Goal: Transaction & Acquisition: Purchase product/service

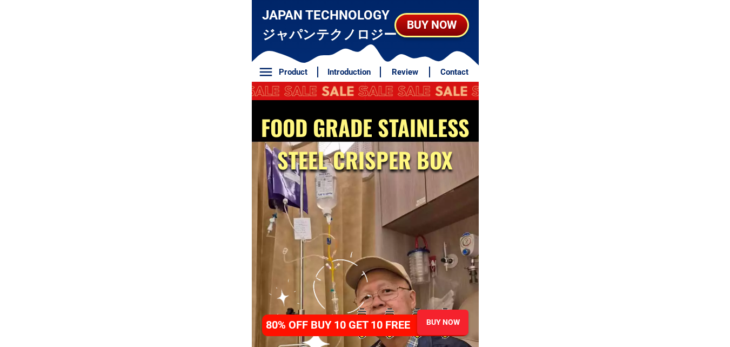
click at [449, 32] on div "BUY NOW" at bounding box center [432, 24] width 72 height 17
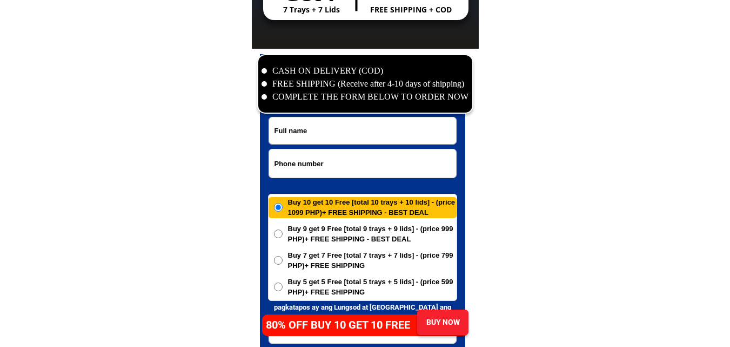
scroll to position [5223, 0]
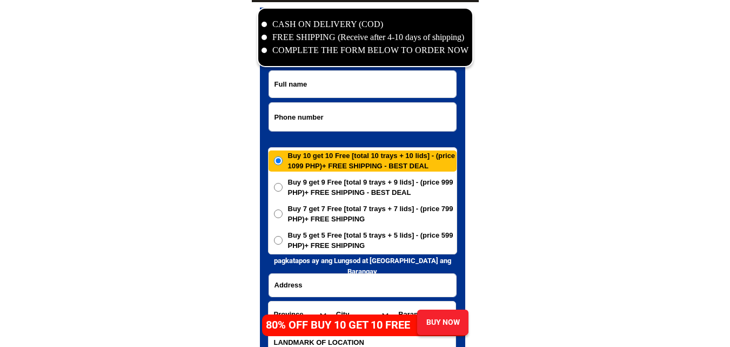
paste input "09615346060"
drag, startPoint x: 307, startPoint y: 120, endPoint x: 279, endPoint y: 27, distance: 97.0
click at [307, 120] on input "Input phone_number" at bounding box center [362, 117] width 187 height 28
type input "09615346060"
click at [297, 77] on input "Input full_name" at bounding box center [362, 84] width 187 height 26
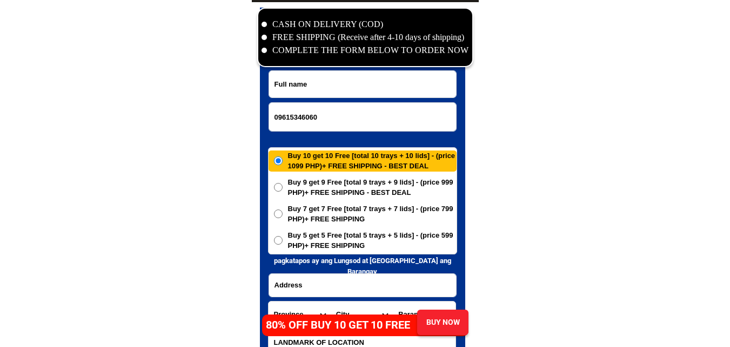
paste input "Lette C Bilan"
type input "Lette C Bilan"
click at [304, 287] on input "v" at bounding box center [362, 285] width 187 height 23
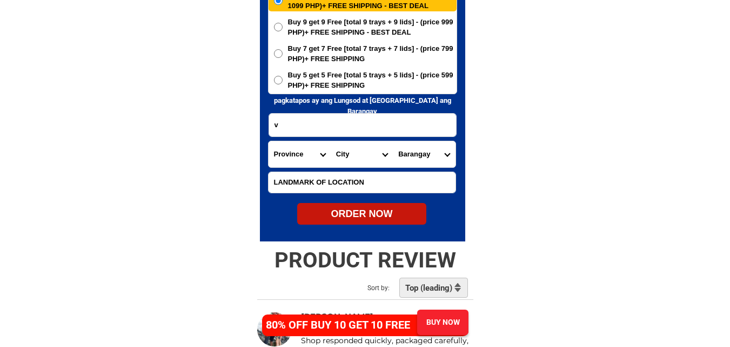
scroll to position [5385, 0]
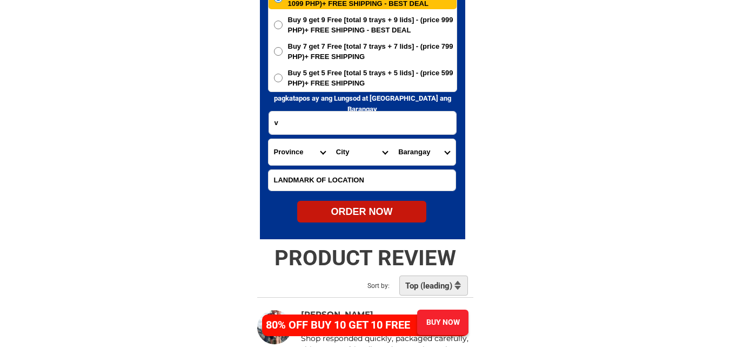
paste input "Camia st El Rey subd Duhat [GEOGRAPHIC_DATA]"
type input "Camia st El Rey subd Duhat [GEOGRAPHIC_DATA]"
click at [285, 151] on select "Province [GEOGRAPHIC_DATA] [GEOGRAPHIC_DATA] [GEOGRAPHIC_DATA] [GEOGRAPHIC_DATA…" at bounding box center [300, 152] width 62 height 26
select select "63_904"
click at [269, 139] on select "Province [GEOGRAPHIC_DATA] [GEOGRAPHIC_DATA] [GEOGRAPHIC_DATA] [GEOGRAPHIC_DATA…" at bounding box center [300, 152] width 62 height 26
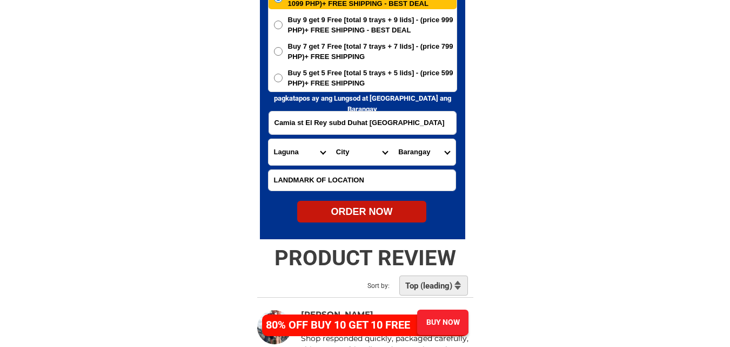
click at [345, 156] on select "City [GEOGRAPHIC_DATA] [GEOGRAPHIC_DATA]-city [GEOGRAPHIC_DATA] [GEOGRAPHIC_DAT…" at bounding box center [362, 152] width 62 height 26
select select "63_9042213"
click at [331, 139] on select "City [GEOGRAPHIC_DATA] [GEOGRAPHIC_DATA]-city [GEOGRAPHIC_DATA] [GEOGRAPHIC_DAT…" at bounding box center [362, 152] width 62 height 26
click at [431, 156] on select "Barangay Alipit Bagumbayan Barangay i (pob.) [GEOGRAPHIC_DATA] (pob.) [GEOGRAPH…" at bounding box center [424, 152] width 62 height 26
select select "63_90422137194"
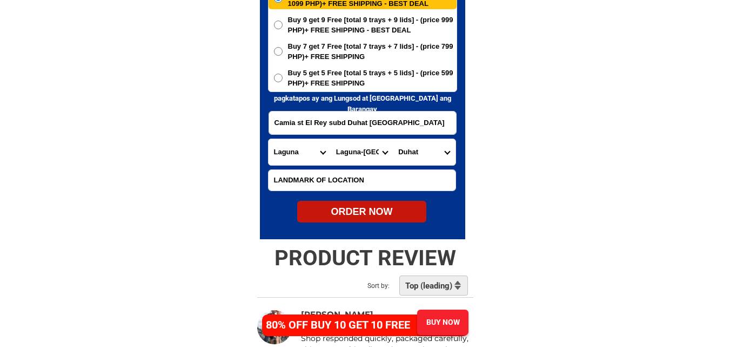
click at [393, 139] on select "Barangay Alipit Bagumbayan Barangay i (pob.) [GEOGRAPHIC_DATA] (pob.) [GEOGRAPH…" at bounding box center [424, 152] width 62 height 26
click at [344, 81] on span "Buy 5 get 5 Free [total 5 trays + 5 lids] - (price 599 PHP)+ FREE SHIPPING" at bounding box center [372, 78] width 169 height 21
click at [283, 81] on input "Buy 5 get 5 Free [total 5 trays + 5 lids] - (price 599 PHP)+ FREE SHIPPING" at bounding box center [278, 78] width 9 height 9
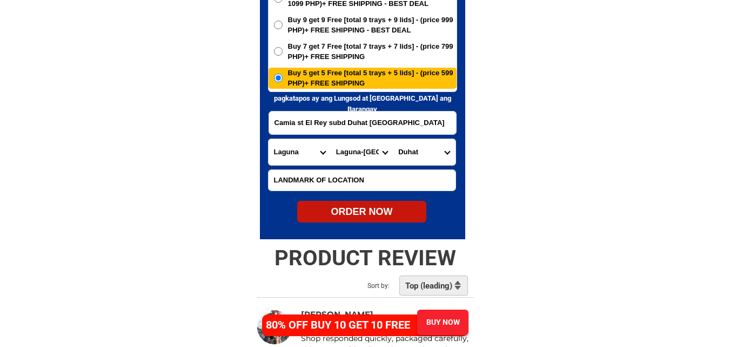
click at [383, 208] on div "ORDER NOW" at bounding box center [361, 211] width 129 height 15
radio input "true"
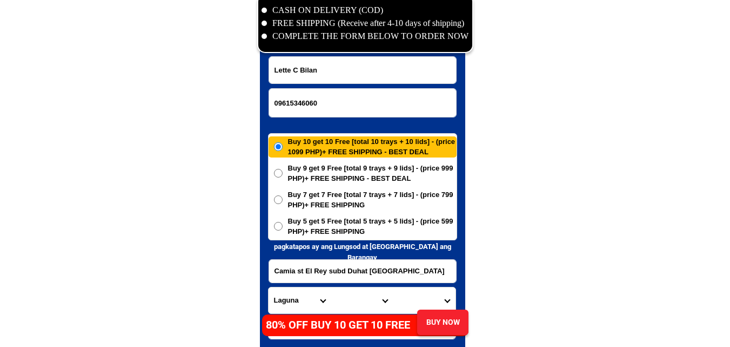
scroll to position [5223, 0]
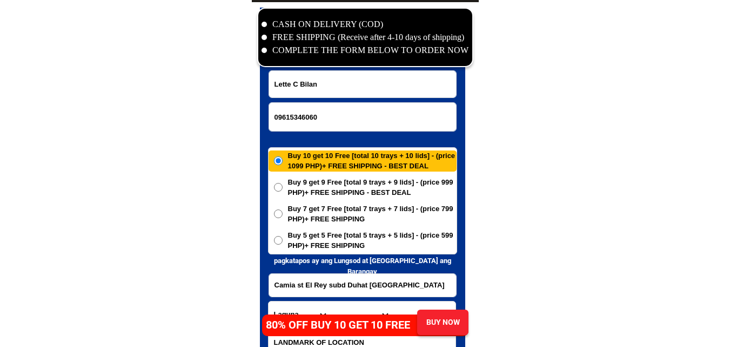
drag, startPoint x: 329, startPoint y: 114, endPoint x: 274, endPoint y: 47, distance: 86.7
click at [325, 112] on input "09615346060" at bounding box center [362, 117] width 187 height 28
paste input "09358410285"
type input "09358410285"
click at [324, 79] on input "Lette C Bilan" at bounding box center [362, 84] width 187 height 26
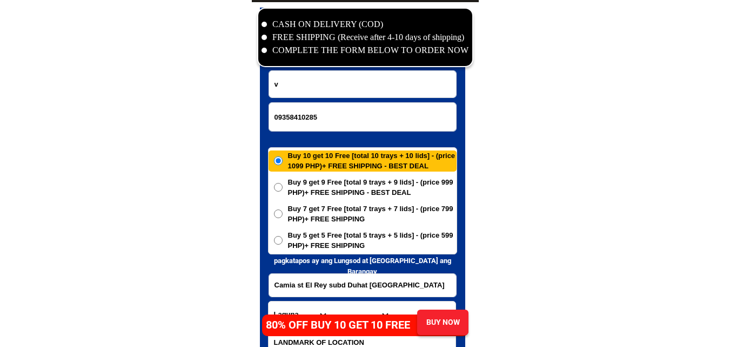
paste input "[PERSON_NAME]"
type input "[PERSON_NAME]"
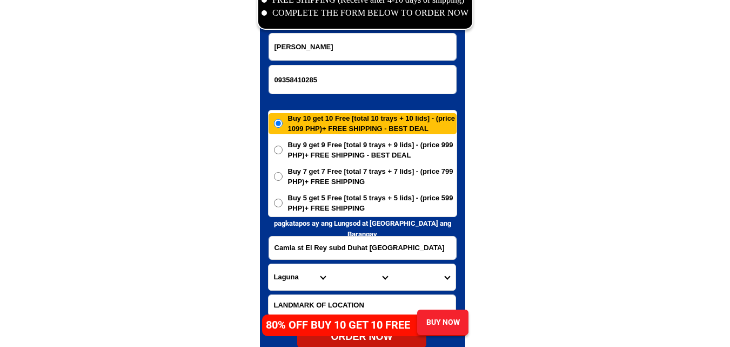
scroll to position [5331, 0]
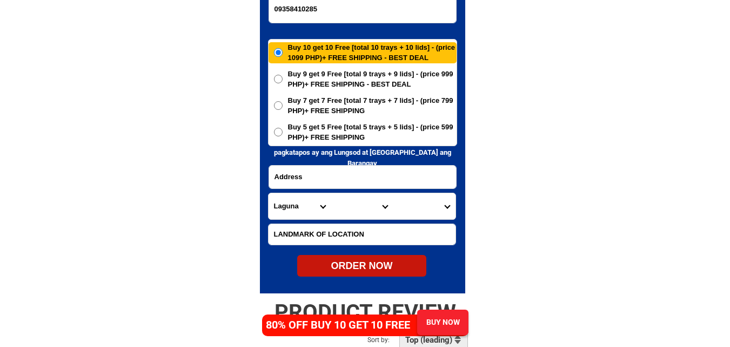
click at [327, 176] on input "Input address" at bounding box center [362, 176] width 187 height 23
paste input "mgb.cagay brgy.suay negros occidental"
type input "mgb.cagay brgy.suay negros occidental"
drag, startPoint x: 285, startPoint y: 199, endPoint x: 285, endPoint y: 193, distance: 6.5
click at [285, 199] on select "Province [GEOGRAPHIC_DATA] [GEOGRAPHIC_DATA] [GEOGRAPHIC_DATA] [GEOGRAPHIC_DATA…" at bounding box center [300, 206] width 62 height 26
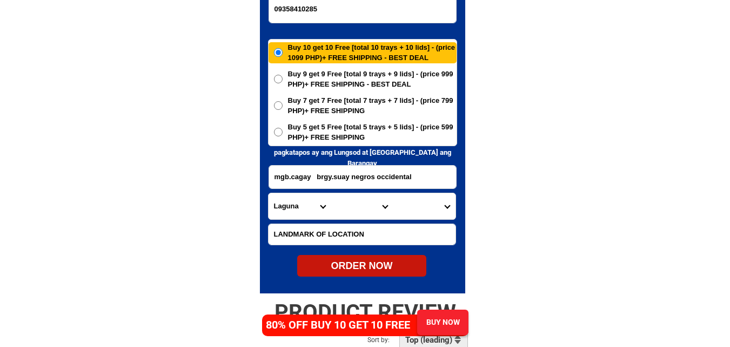
select select "63_396"
click at [308, 194] on select "Province [GEOGRAPHIC_DATA] [GEOGRAPHIC_DATA] [GEOGRAPHIC_DATA] [GEOGRAPHIC_DATA…" at bounding box center [300, 206] width 62 height 26
click at [351, 203] on select "City [GEOGRAPHIC_DATA]-city [GEOGRAPHIC_DATA]-city [GEOGRAPHIC_DATA] [GEOGRAPHI…" at bounding box center [362, 206] width 62 height 26
click at [366, 215] on select "City [GEOGRAPHIC_DATA]-city [GEOGRAPHIC_DATA]-city [GEOGRAPHIC_DATA] [GEOGRAPHI…" at bounding box center [362, 206] width 62 height 26
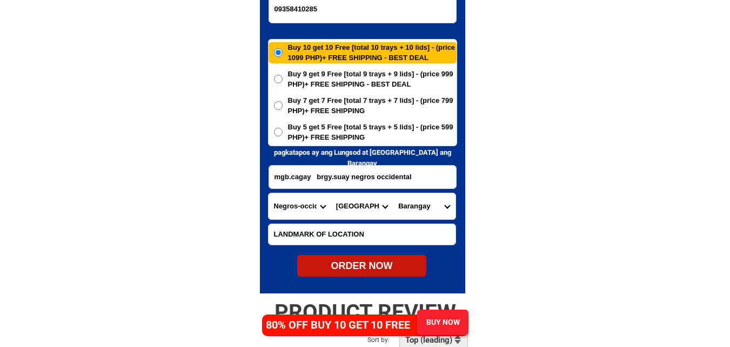
drag, startPoint x: 170, startPoint y: 128, endPoint x: 187, endPoint y: 130, distance: 16.4
click at [385, 178] on input "mgb.cagay brgy.suay negros occidental" at bounding box center [362, 176] width 187 height 23
click at [349, 204] on select "City [GEOGRAPHIC_DATA]-city [GEOGRAPHIC_DATA]-city [GEOGRAPHIC_DATA] [GEOGRAPHI…" at bounding box center [362, 206] width 62 height 26
select select "63_396104"
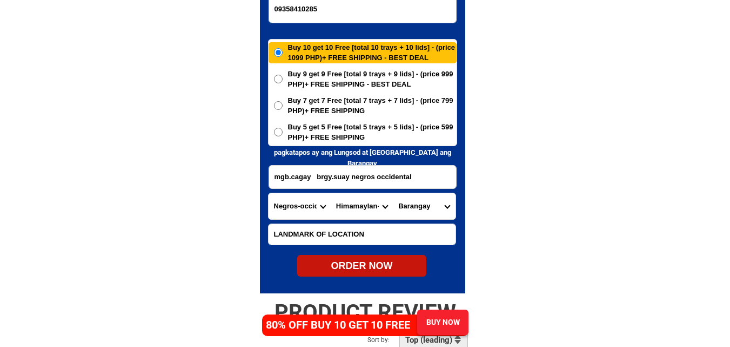
click at [331, 193] on select "City [GEOGRAPHIC_DATA]-city [GEOGRAPHIC_DATA]-city [GEOGRAPHIC_DATA] [GEOGRAPHI…" at bounding box center [362, 206] width 62 height 26
click at [423, 205] on select "[GEOGRAPHIC_DATA] (pob.) [GEOGRAPHIC_DATA] (pob.) [GEOGRAPHIC_DATA] (pob.) [GEO…" at bounding box center [424, 206] width 62 height 26
select select "63_39610464234"
click at [393, 193] on select "[GEOGRAPHIC_DATA] (pob.) [GEOGRAPHIC_DATA] (pob.) [GEOGRAPHIC_DATA] (pob.) [GEO…" at bounding box center [424, 206] width 62 height 26
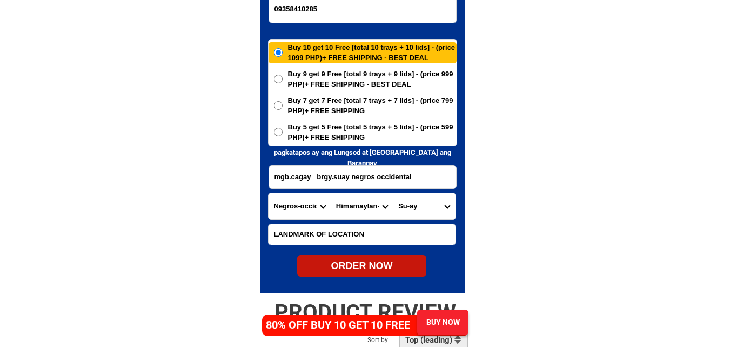
click at [330, 137] on span "Buy 5 get 5 Free [total 5 trays + 5 lids] - (price 599 PHP)+ FREE SHIPPING" at bounding box center [372, 132] width 169 height 21
click at [283, 136] on input "Buy 5 get 5 Free [total 5 trays + 5 lids] - (price 599 PHP)+ FREE SHIPPING" at bounding box center [278, 132] width 9 height 9
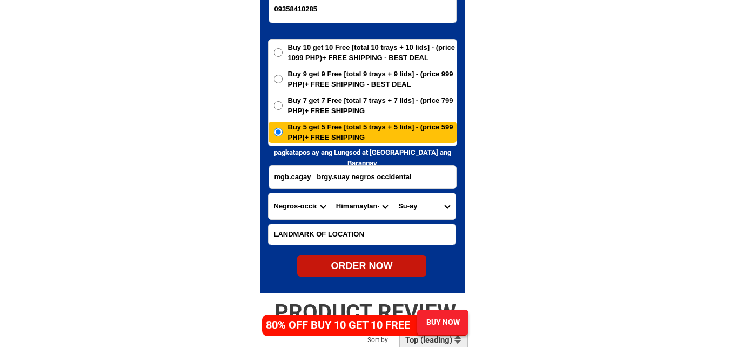
click at [384, 262] on div "ORDER NOW" at bounding box center [361, 265] width 129 height 15
radio input "true"
